Goal: Information Seeking & Learning: Find specific fact

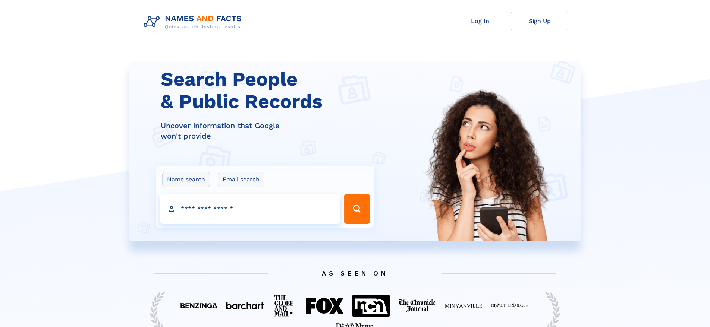
click at [234, 202] on input "Search people" at bounding box center [250, 209] width 180 height 30
click at [87, 123] on section "Search People & Public Records Uncover information that Google won't provide Na…" at bounding box center [355, 151] width 710 height 181
